Goal: Find specific page/section: Find specific page/section

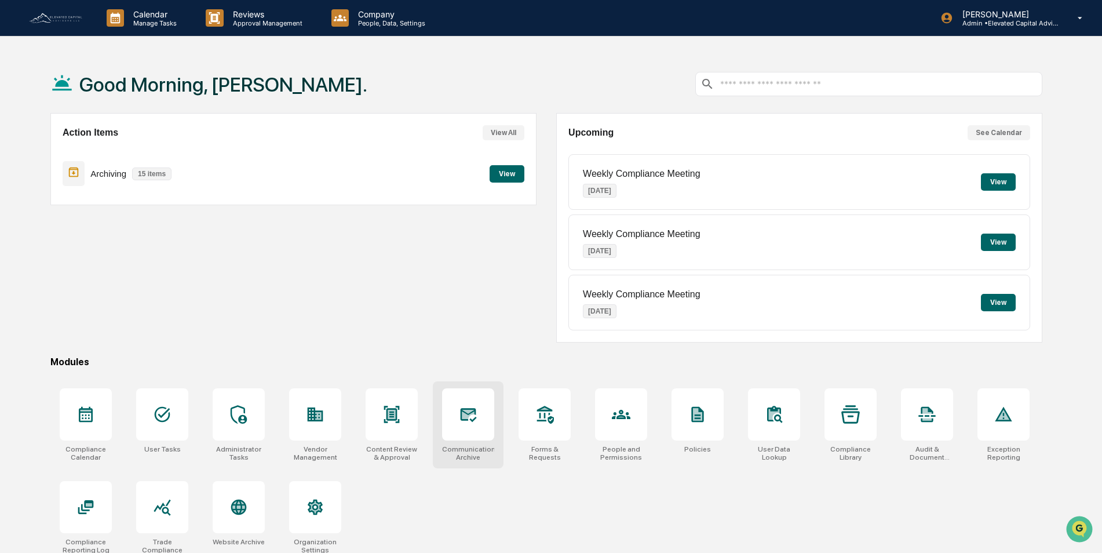
click at [467, 420] on icon at bounding box center [469, 415] width 16 height 14
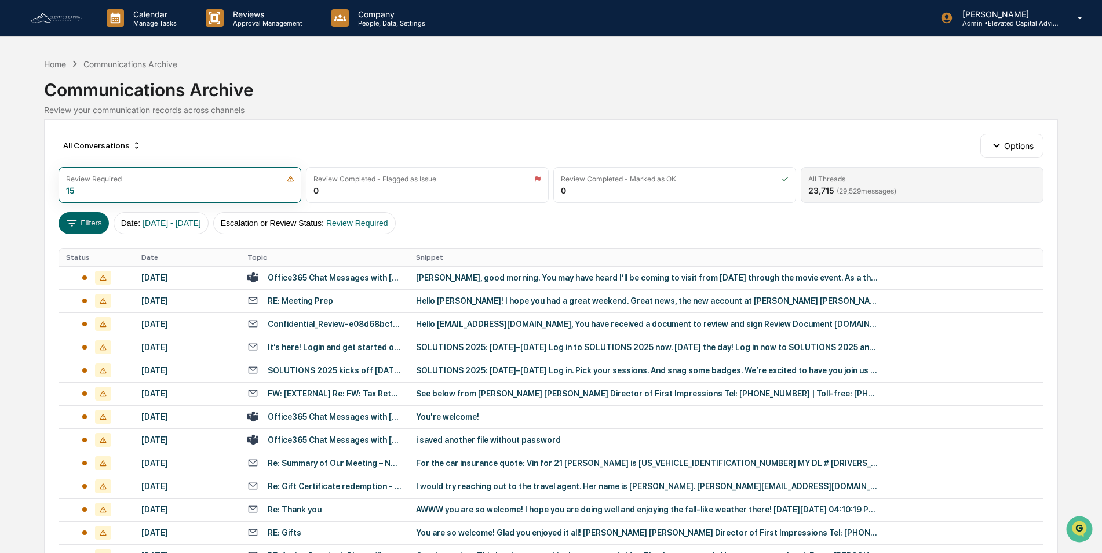
click at [857, 182] on div "All Threads" at bounding box center [922, 178] width 228 height 9
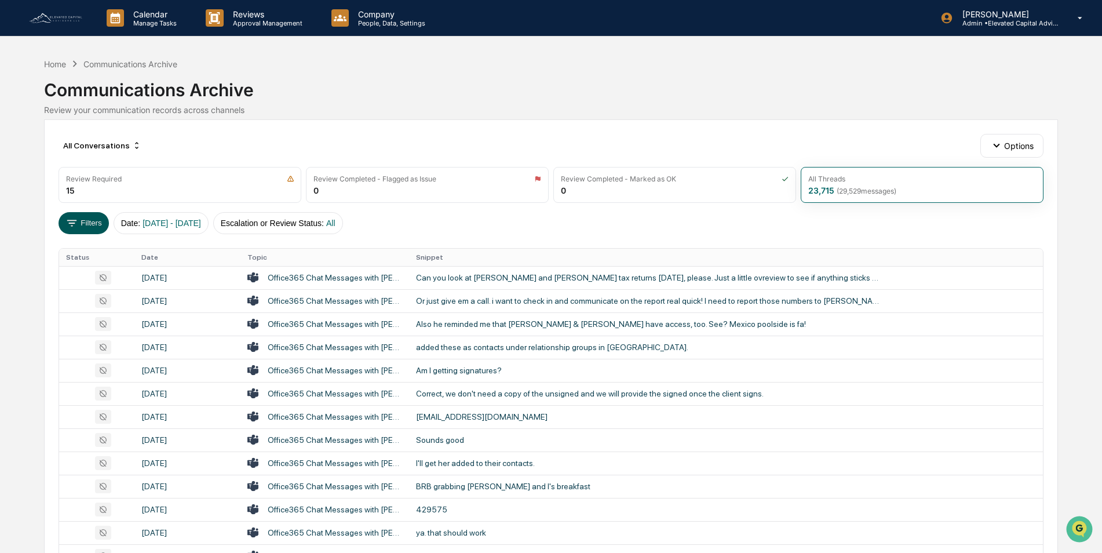
click at [89, 224] on button "Filters" at bounding box center [84, 223] width 50 height 22
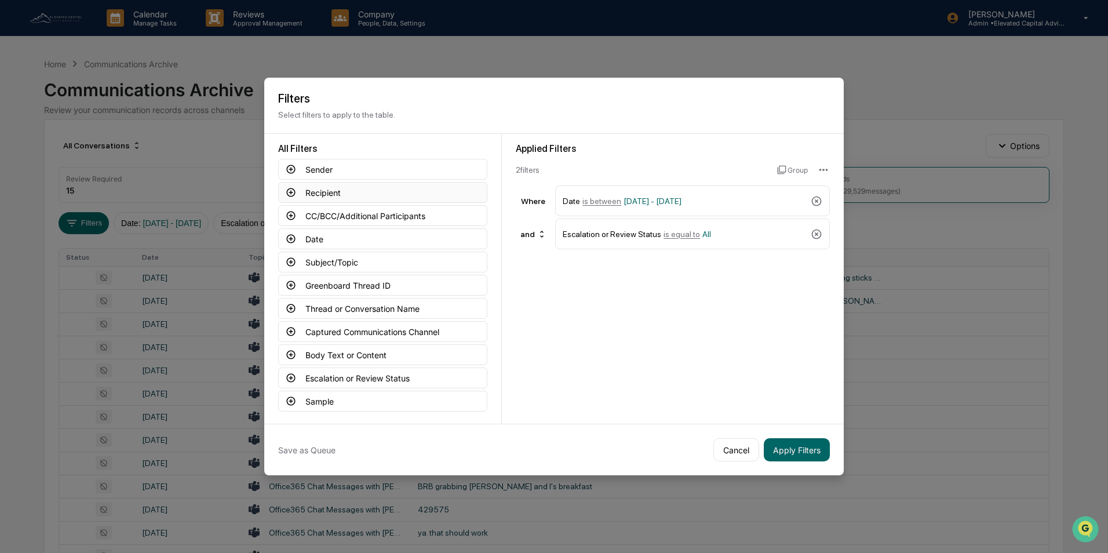
click at [352, 189] on button "Recipient" at bounding box center [382, 192] width 209 height 21
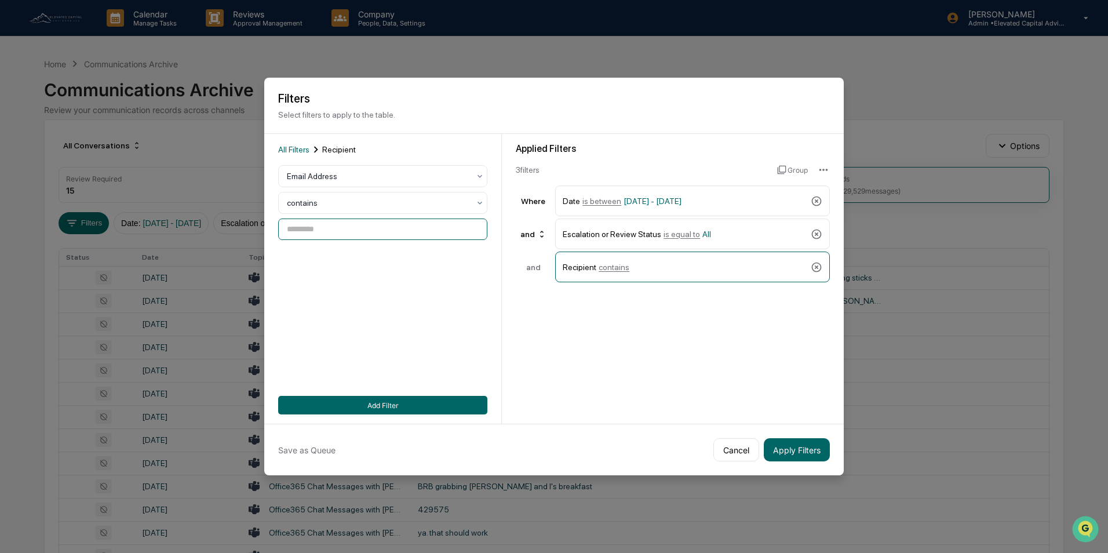
click at [347, 228] on input at bounding box center [382, 228] width 209 height 21
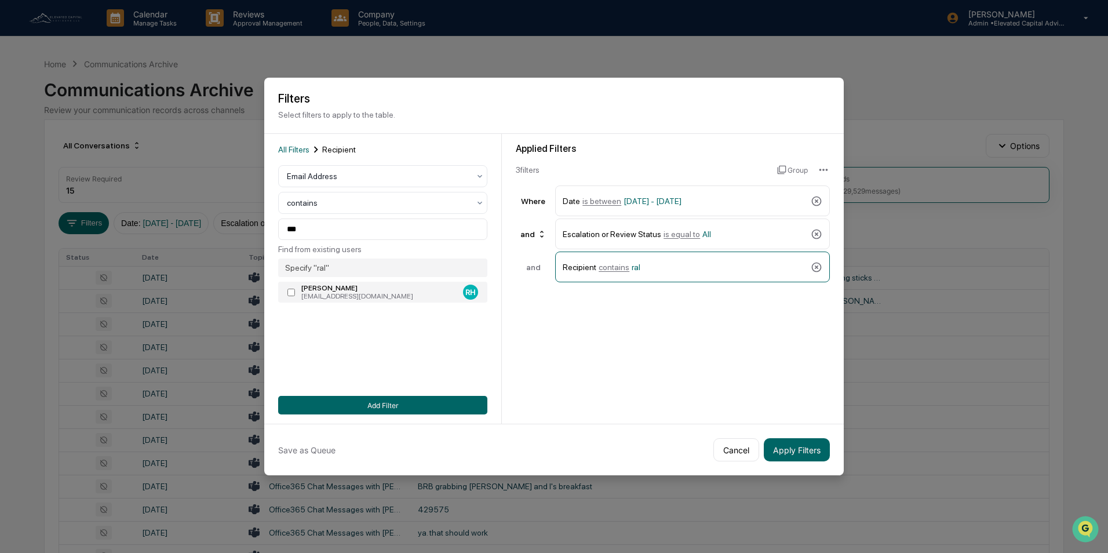
click at [359, 287] on div "[PERSON_NAME]" at bounding box center [379, 288] width 157 height 8
type input "**********"
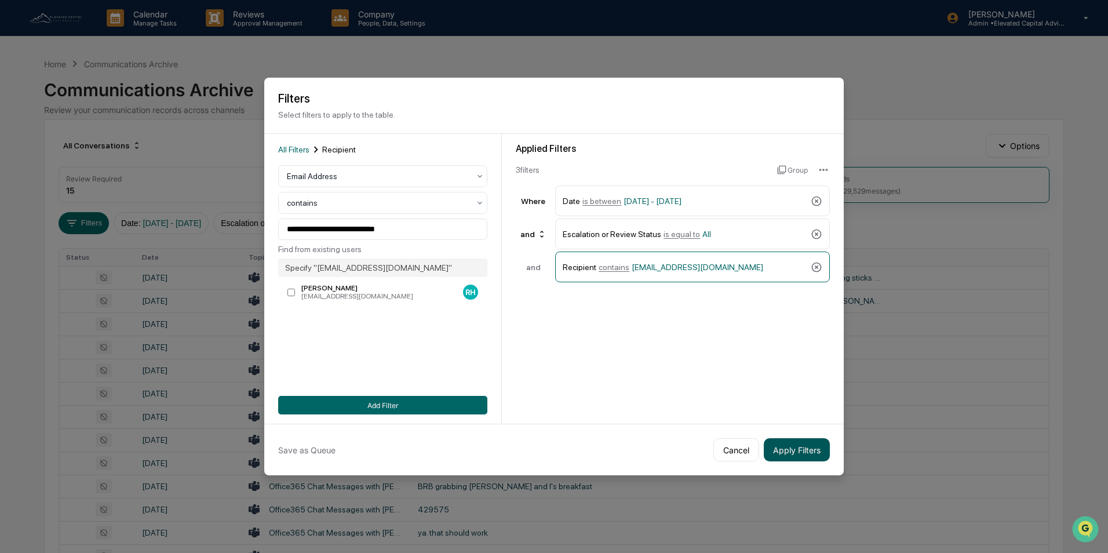
click at [799, 455] on button "Apply Filters" at bounding box center [797, 449] width 66 height 23
